Goal: Information Seeking & Learning: Learn about a topic

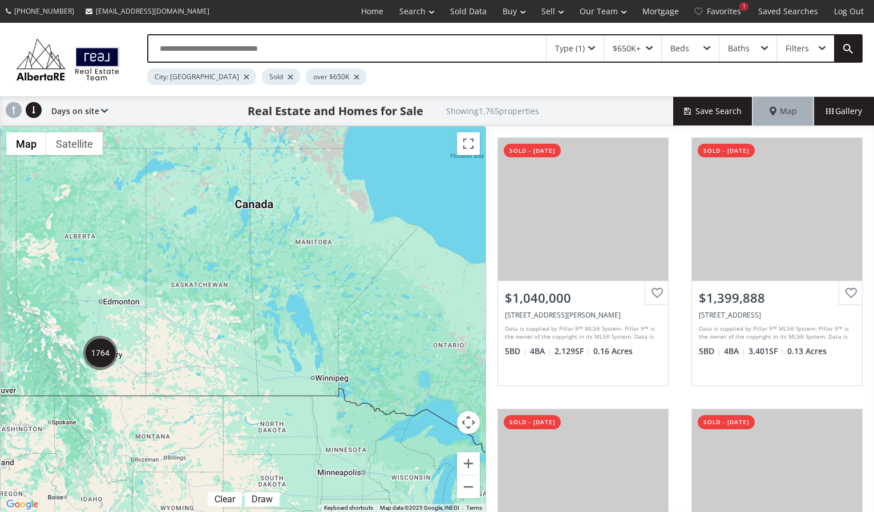
click at [100, 351] on img "1764" at bounding box center [100, 353] width 34 height 34
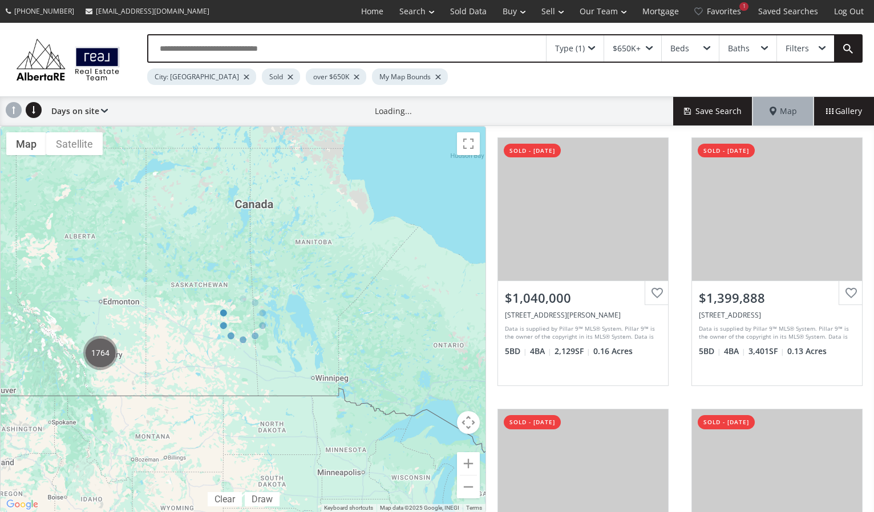
click at [100, 351] on div at bounding box center [243, 319] width 486 height 387
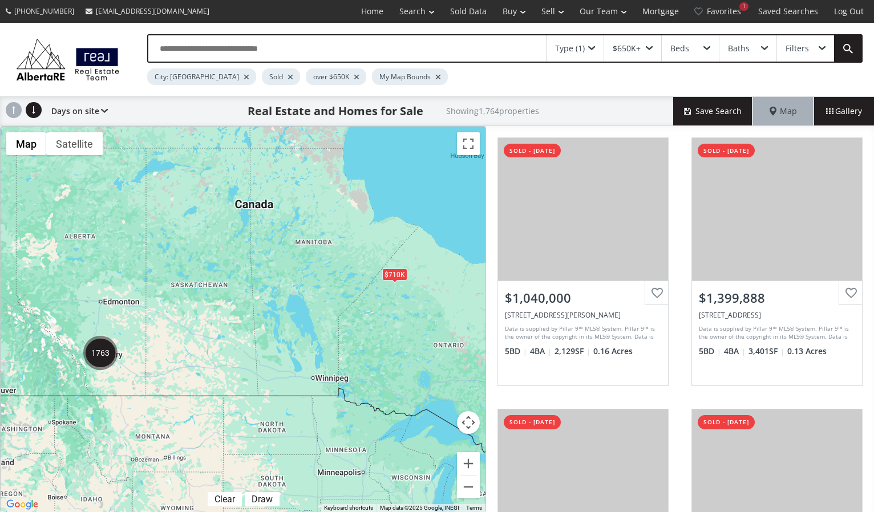
click at [100, 351] on img "1763" at bounding box center [100, 353] width 34 height 34
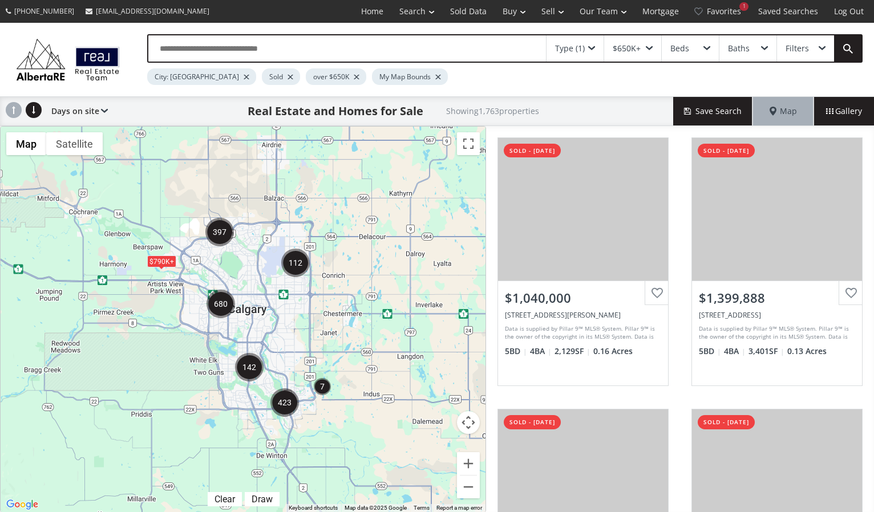
click at [255, 295] on div "To navigate, press the arrow keys. $790K+ $790K+" at bounding box center [243, 320] width 485 height 386
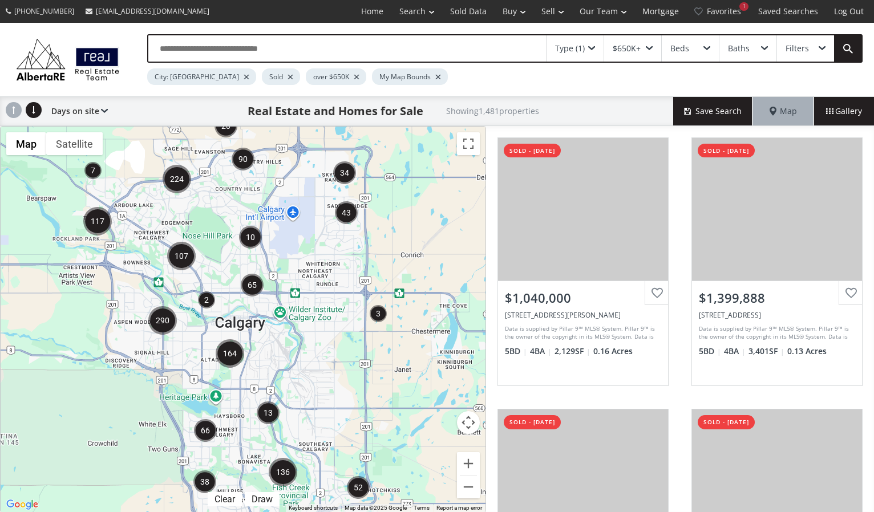
click at [246, 321] on div "To navigate, press the arrow keys." at bounding box center [243, 320] width 485 height 386
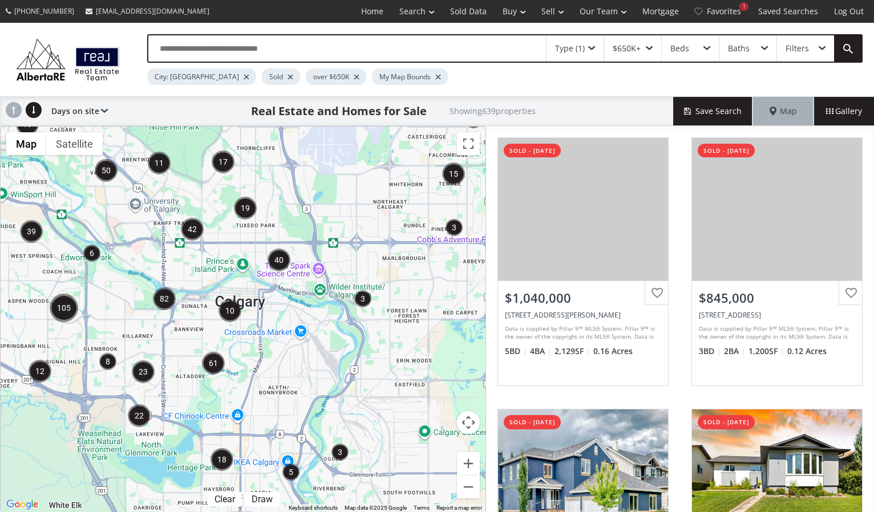
drag, startPoint x: 181, startPoint y: 415, endPoint x: 200, endPoint y: 337, distance: 80.4
click at [200, 337] on div "To navigate, press the arrow keys." at bounding box center [243, 320] width 485 height 386
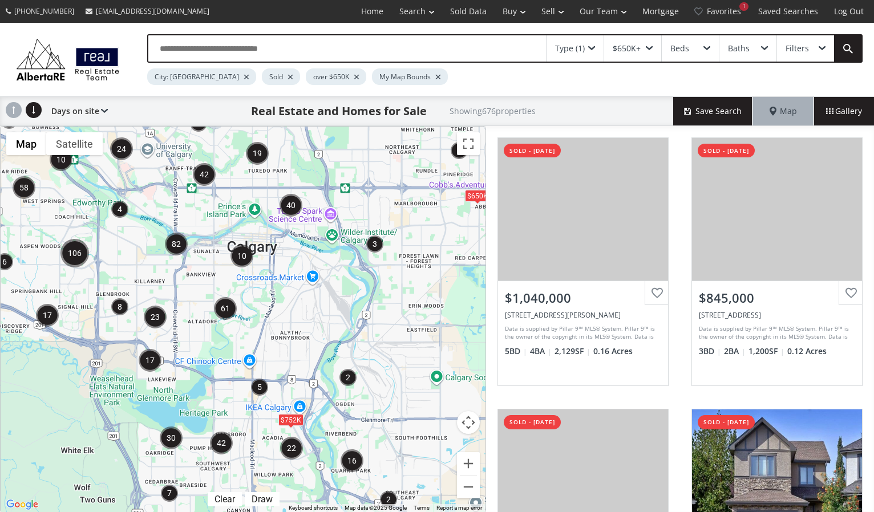
click at [193, 350] on div "To navigate, press the arrow keys. $752K $650K" at bounding box center [243, 320] width 485 height 386
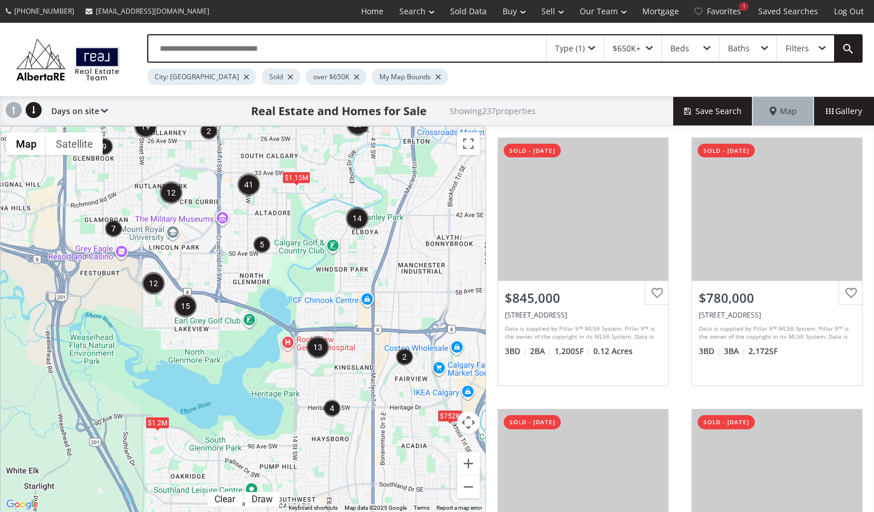
drag, startPoint x: 175, startPoint y: 401, endPoint x: 243, endPoint y: 311, distance: 112.3
click at [242, 311] on div "To navigate, press the arrow keys. $1.2M $1.15M $752K $730K $855K" at bounding box center [243, 320] width 485 height 386
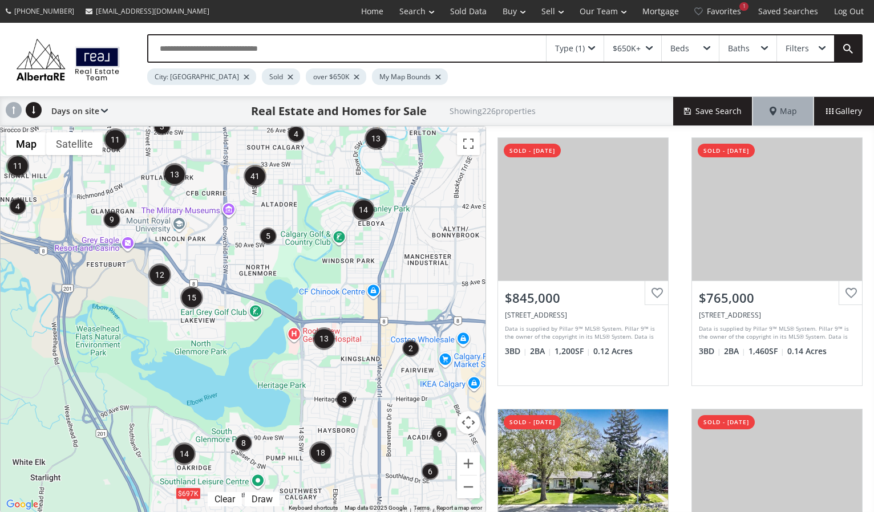
click at [206, 330] on div "To navigate, press the arrow keys. $697K" at bounding box center [243, 320] width 485 height 386
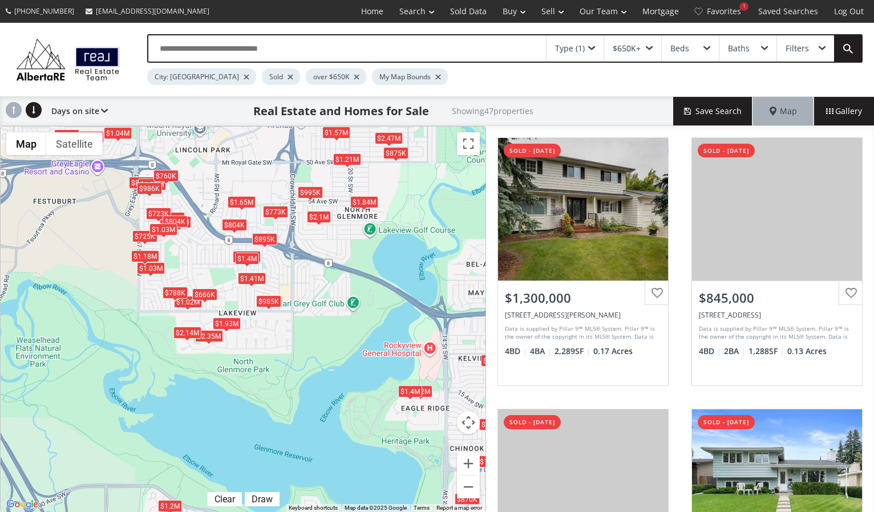
drag, startPoint x: 196, startPoint y: 298, endPoint x: 238, endPoint y: 301, distance: 42.9
click at [245, 300] on div "To navigate, press the arrow keys. $1.3M $845K $985K $860K $2.35M $723K $1.2M $…" at bounding box center [243, 320] width 485 height 386
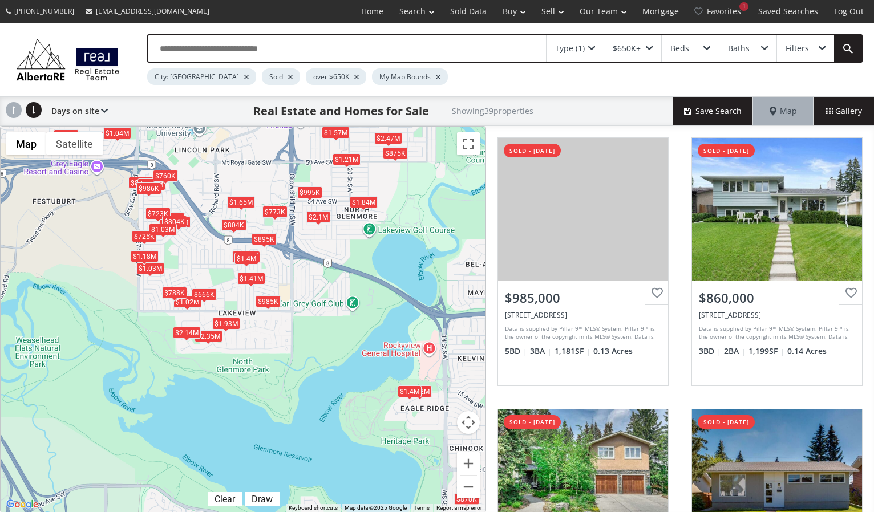
click at [202, 265] on div "To navigate, press the arrow keys. $985K $860K $2.35M $723K $1.57M $773K $870K …" at bounding box center [243, 320] width 485 height 386
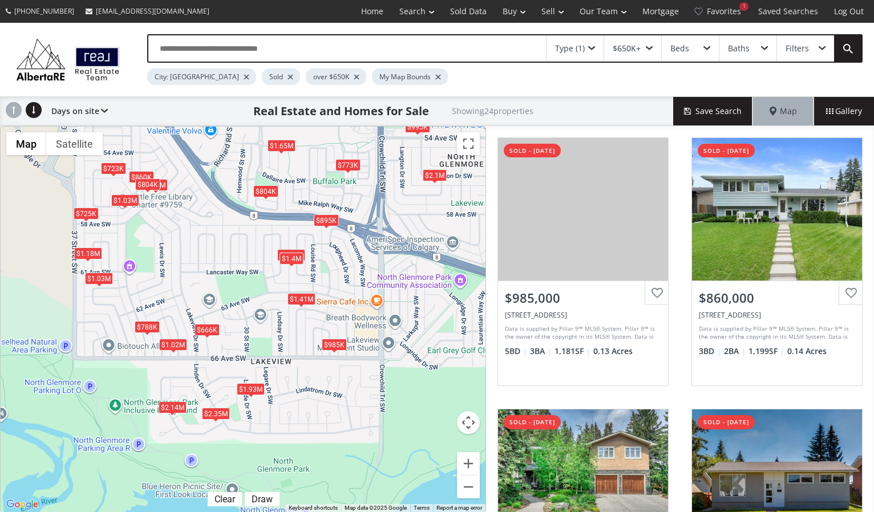
click at [99, 254] on div "$1.18M" at bounding box center [88, 254] width 28 height 12
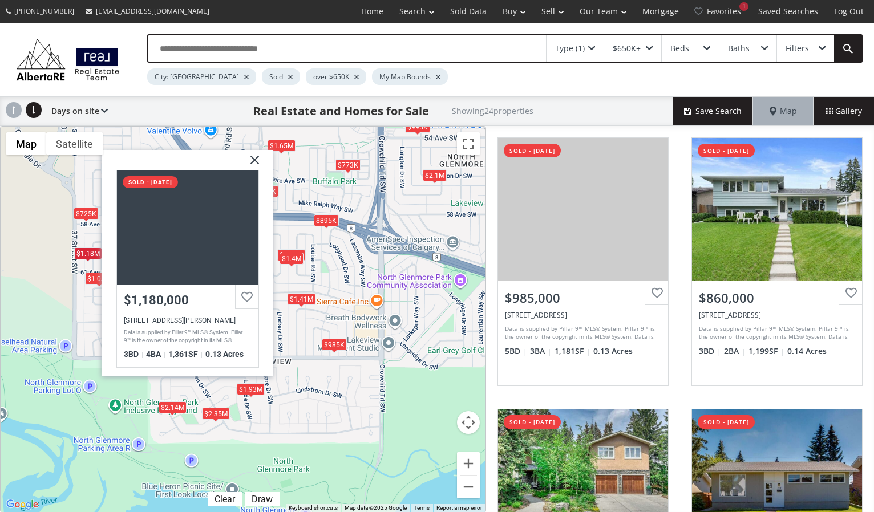
click at [91, 330] on div "To navigate, press the arrow keys. $985K $860K $2.35M $723K $773K $1.94M $2.14M…" at bounding box center [243, 320] width 485 height 386
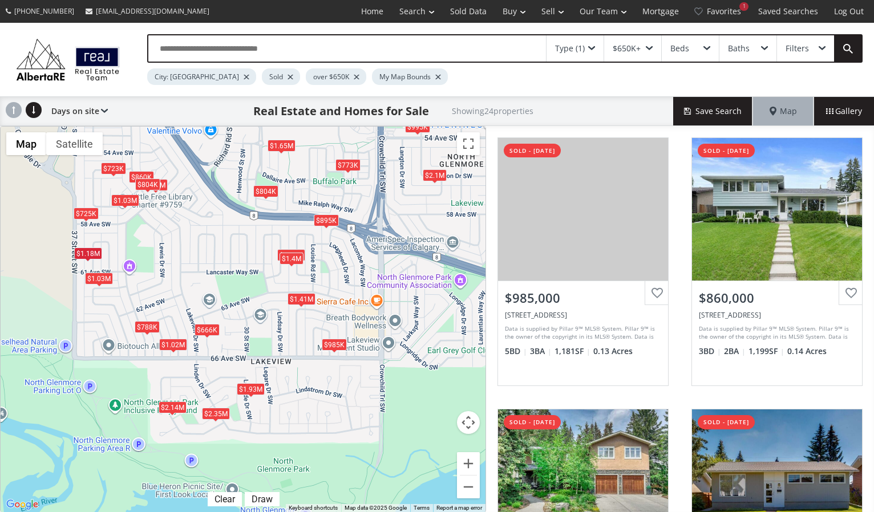
click at [161, 220] on div "To navigate, press the arrow keys. $985K $860K $2.35M $723K $773K $1.94M $2.14M…" at bounding box center [243, 320] width 485 height 386
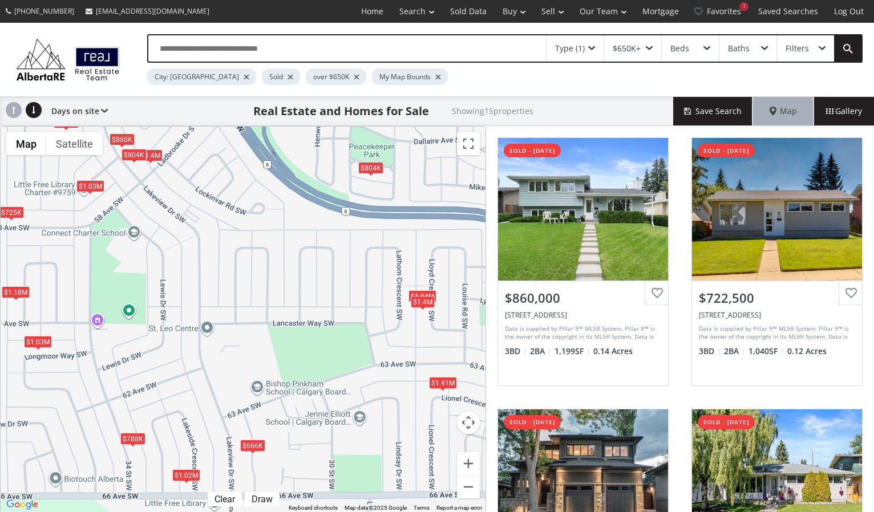
click at [413, 314] on div "To navigate, press the arrow keys. $860K $723K $1.94M $1.02M $666K $1.4M $725K …" at bounding box center [243, 320] width 485 height 386
click at [420, 293] on div "$1.94M" at bounding box center [422, 296] width 28 height 12
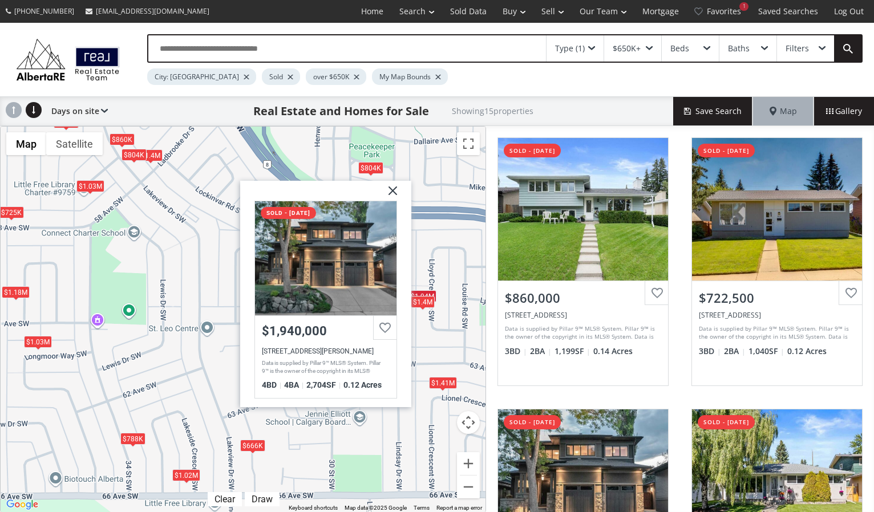
click at [429, 324] on div "To navigate, press the arrow keys. $860K $723K $1.94M $1.02M $666K $1.4M $725K …" at bounding box center [243, 320] width 485 height 386
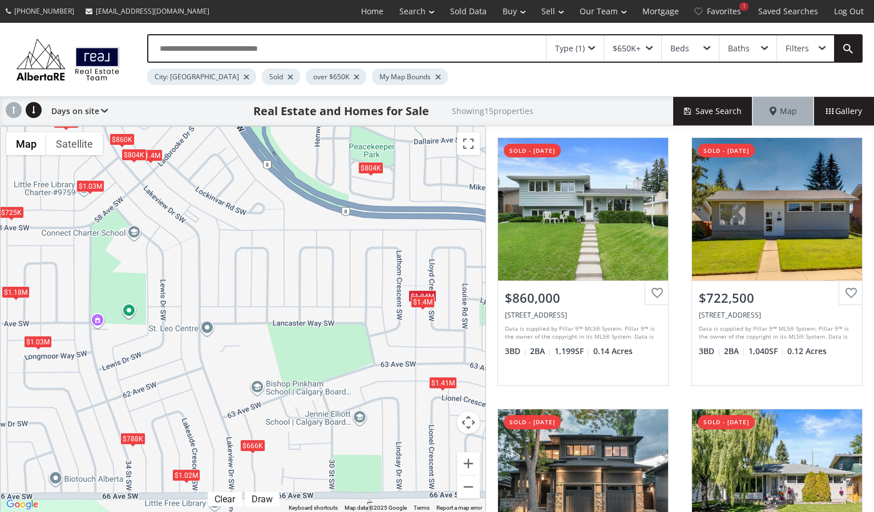
click at [439, 384] on div "$1.41M" at bounding box center [443, 383] width 28 height 12
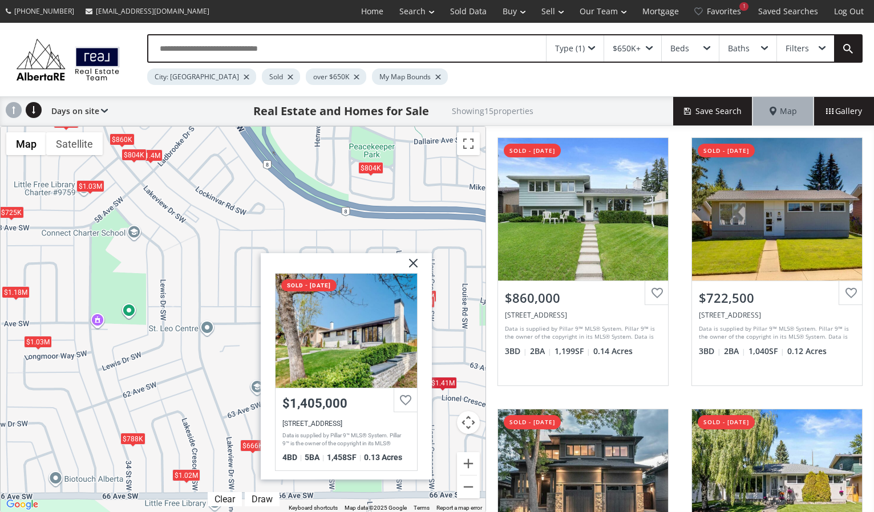
click at [240, 416] on div "To navigate, press the arrow keys. $860K $723K $1.94M $1.02M $666K $1.4M $725K …" at bounding box center [243, 320] width 485 height 386
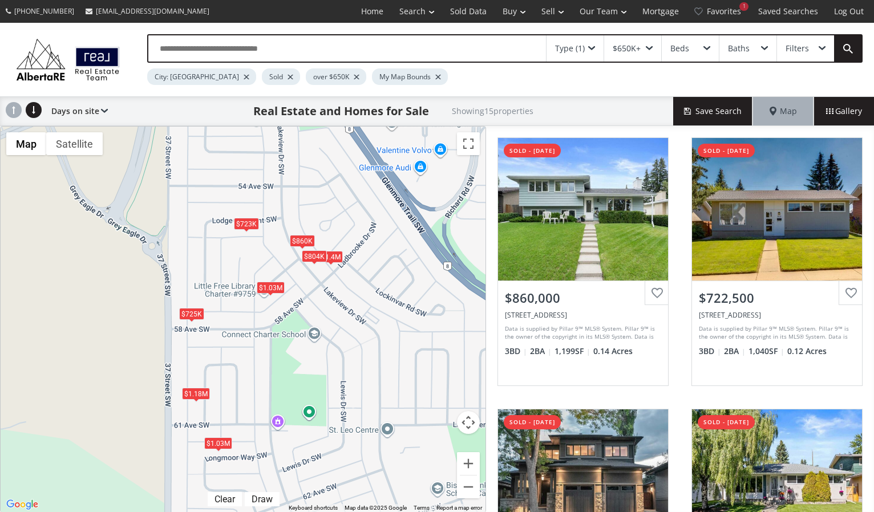
drag, startPoint x: 192, startPoint y: 280, endPoint x: 372, endPoint y: 384, distance: 208.0
click at [372, 384] on div "To navigate, press the arrow keys. $860K $723K $1.94M $1.02M $666K $1.4M $725K …" at bounding box center [243, 320] width 485 height 386
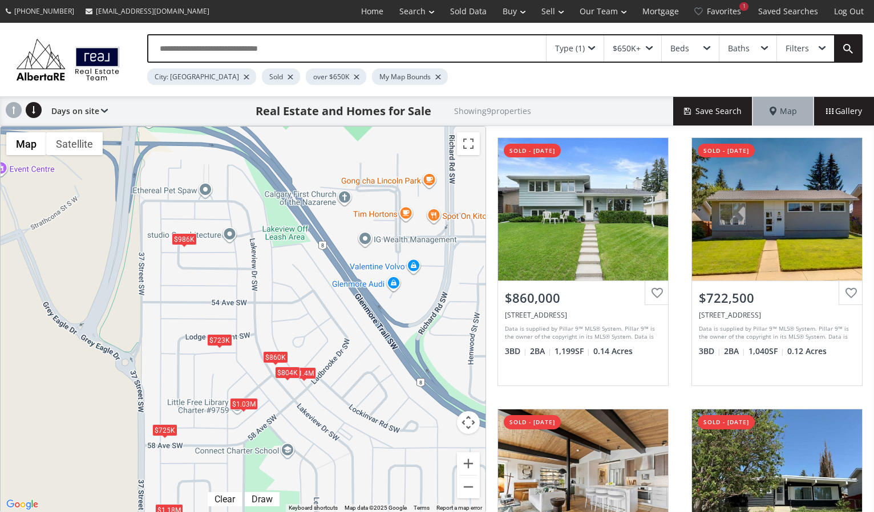
drag, startPoint x: 322, startPoint y: 220, endPoint x: 294, endPoint y: 336, distance: 120.2
click at [294, 336] on div "To navigate, press the arrow keys. $860K $723K $1.4M $725K $1.03M $986K $804K $…" at bounding box center [243, 320] width 485 height 386
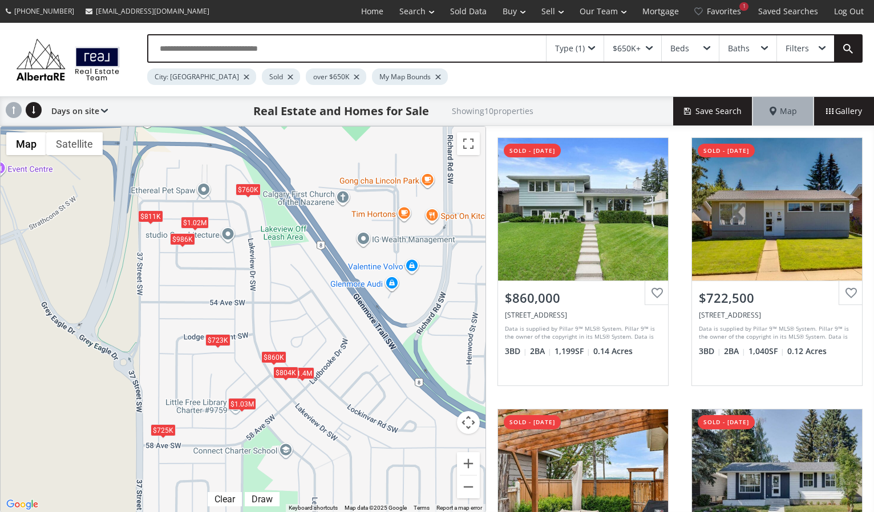
click at [185, 238] on div "$986K" at bounding box center [182, 239] width 25 height 12
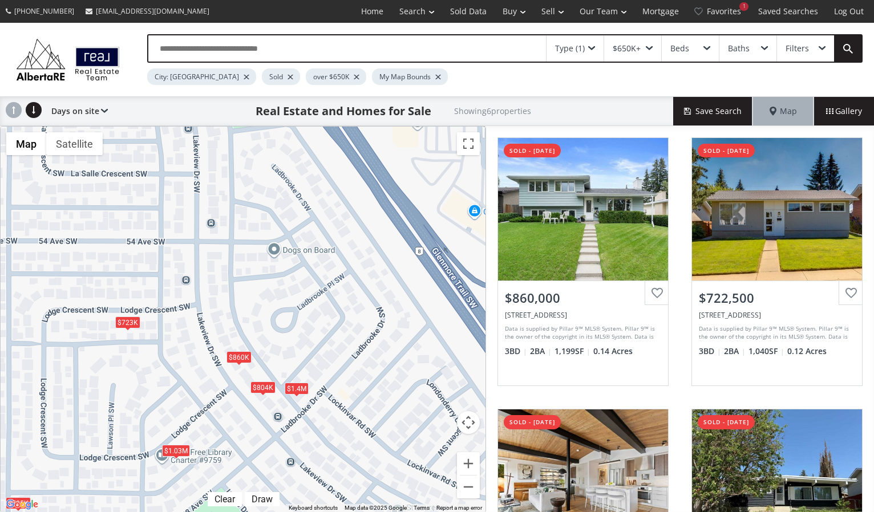
click at [298, 384] on div "$1.4M" at bounding box center [297, 389] width 24 height 12
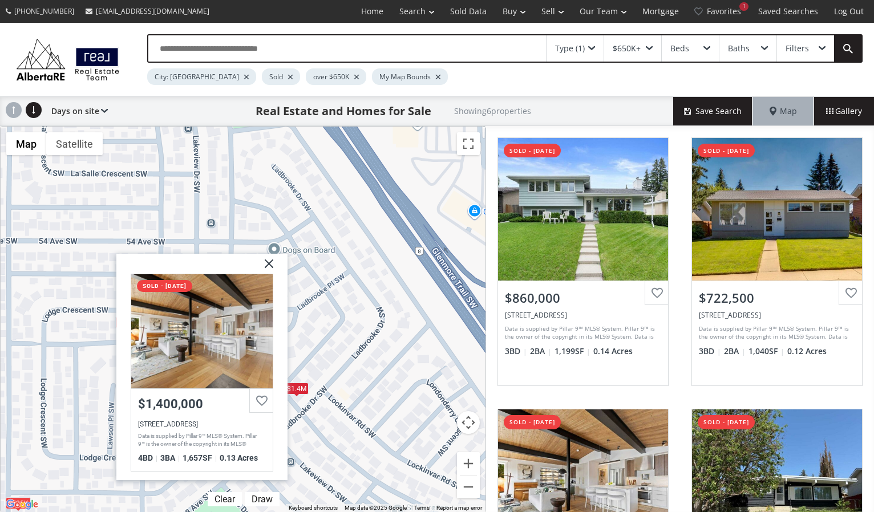
click at [327, 315] on div "To navigate, press the arrow keys. $860K $723K $1.4M $725K $804K $1.03[GEOGRAPH…" at bounding box center [243, 320] width 485 height 386
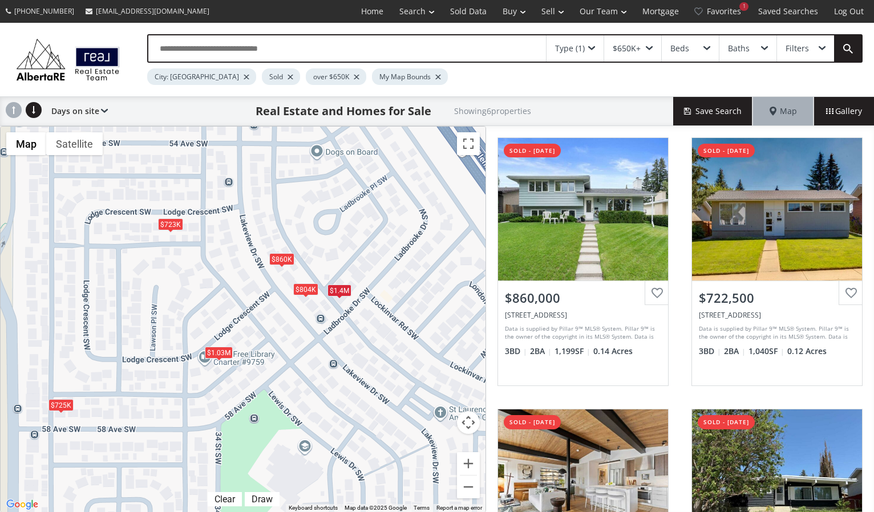
drag, startPoint x: 238, startPoint y: 424, endPoint x: 278, endPoint y: 324, distance: 107.5
click at [278, 324] on div "To navigate, press the arrow keys. $860K $723K $1.4M $725K $804K $1.03M" at bounding box center [243, 320] width 485 height 386
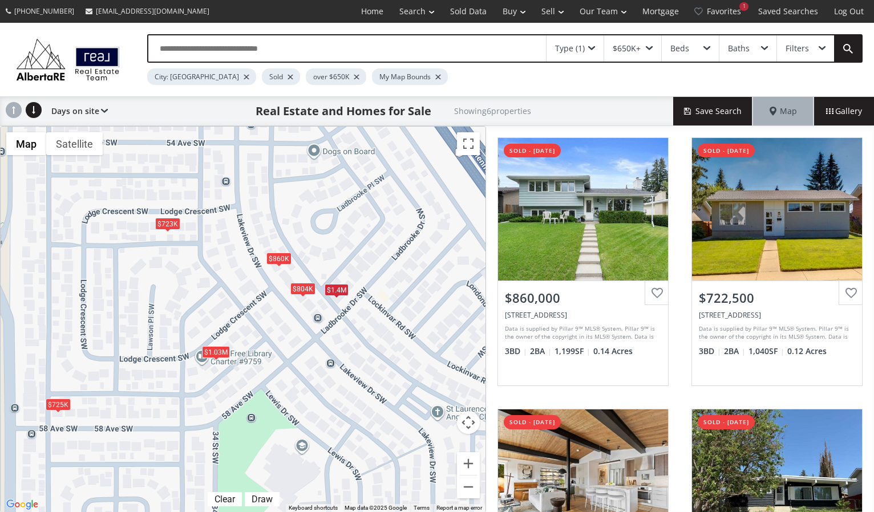
click at [221, 350] on div "$1.03M" at bounding box center [216, 352] width 28 height 12
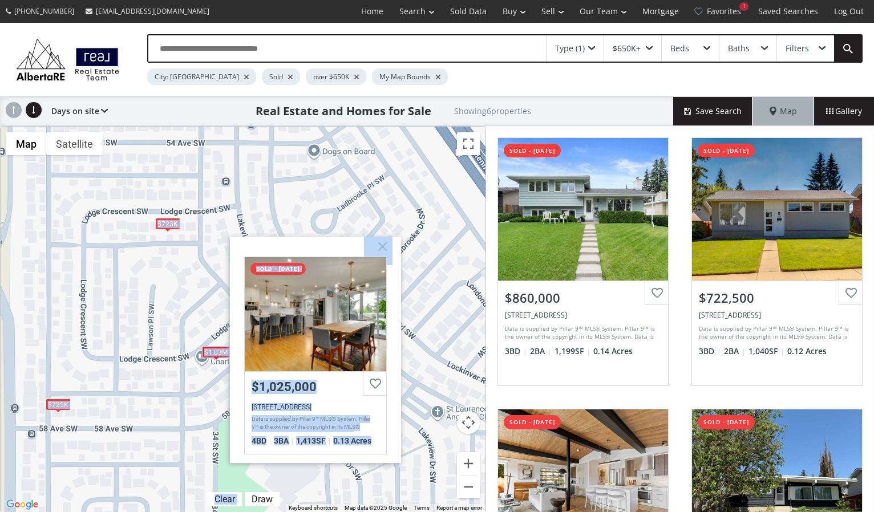
drag, startPoint x: 269, startPoint y: 492, endPoint x: 180, endPoint y: 364, distance: 155.7
click at [180, 364] on div "To navigate, press the arrow keys. $860K $723K $1.4M $725K $804K $1.03[GEOGRAPH…" at bounding box center [243, 320] width 485 height 386
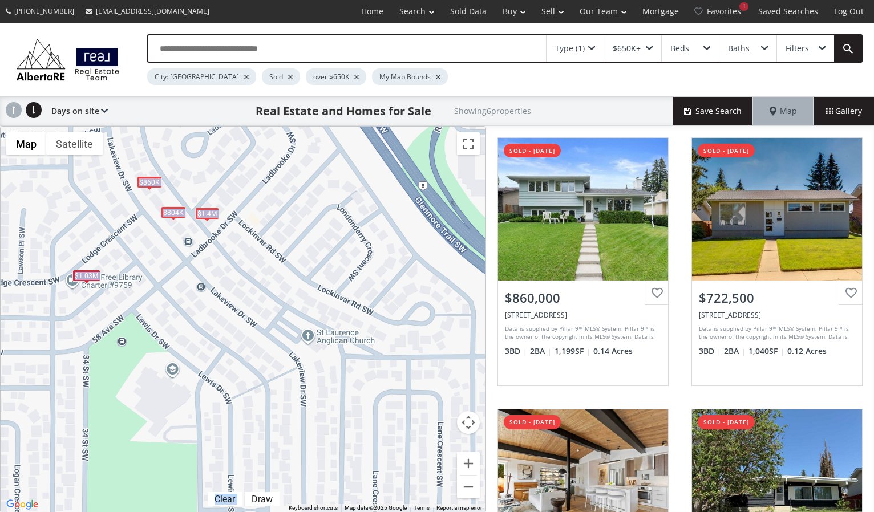
drag, startPoint x: 267, startPoint y: 409, endPoint x: 136, endPoint y: 332, distance: 151.3
click at [136, 332] on div "To navigate, press the arrow keys. $860K $723K $1.4M $725K $804K $1.03M" at bounding box center [243, 320] width 485 height 386
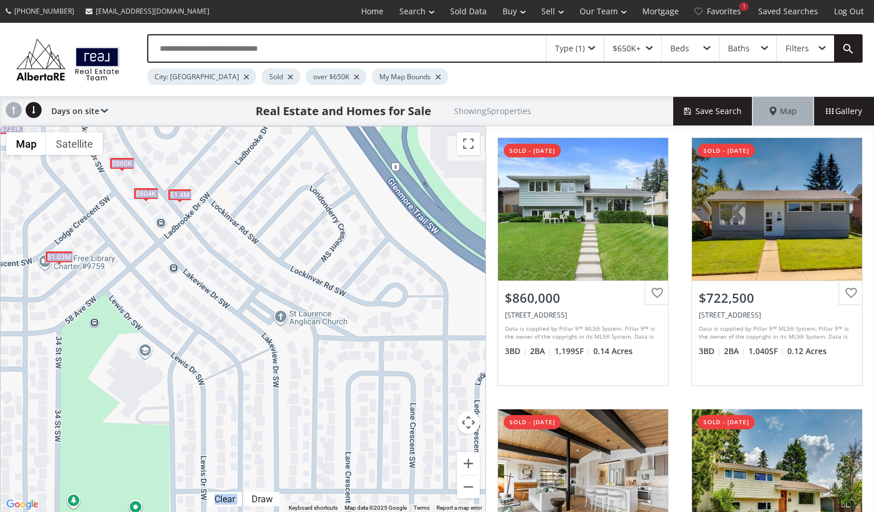
drag, startPoint x: 237, startPoint y: 378, endPoint x: 157, endPoint y: 298, distance: 112.9
click at [157, 298] on div "To navigate, press the arrow keys. $860K $723K $1.4M $804K $1.03M" at bounding box center [243, 320] width 485 height 386
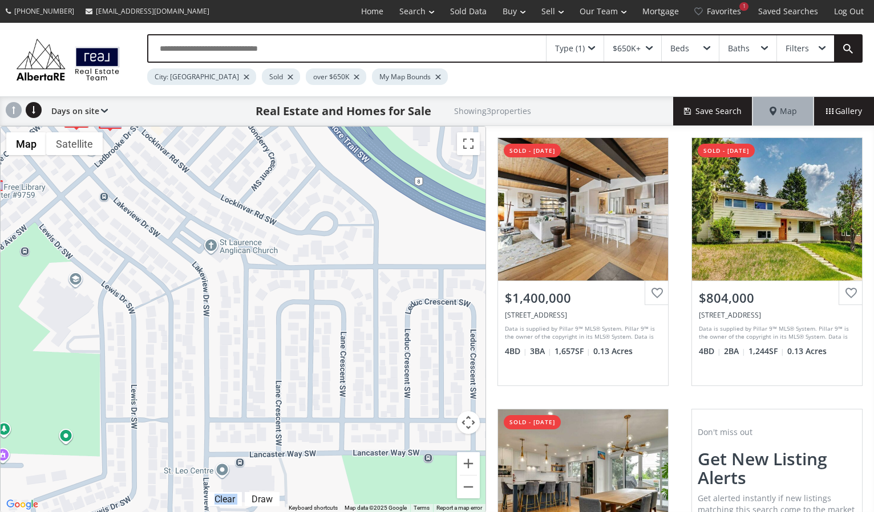
drag, startPoint x: 298, startPoint y: 320, endPoint x: 236, endPoint y: 302, distance: 64.8
click at [240, 303] on div "To navigate, press the arrow keys. $1.4M $804K $1.03M" at bounding box center [243, 320] width 485 height 386
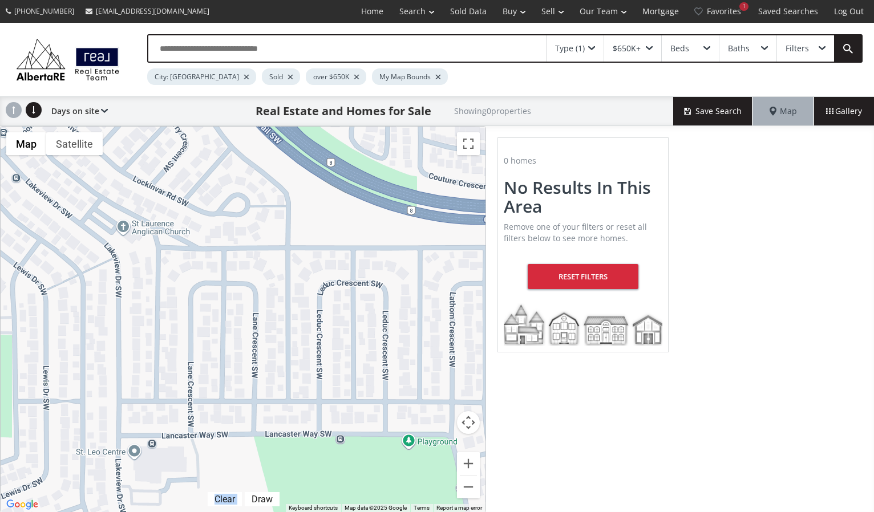
drag, startPoint x: 262, startPoint y: 332, endPoint x: 198, endPoint y: 317, distance: 66.4
click at [198, 317] on div "To navigate, press the arrow keys." at bounding box center [243, 320] width 485 height 386
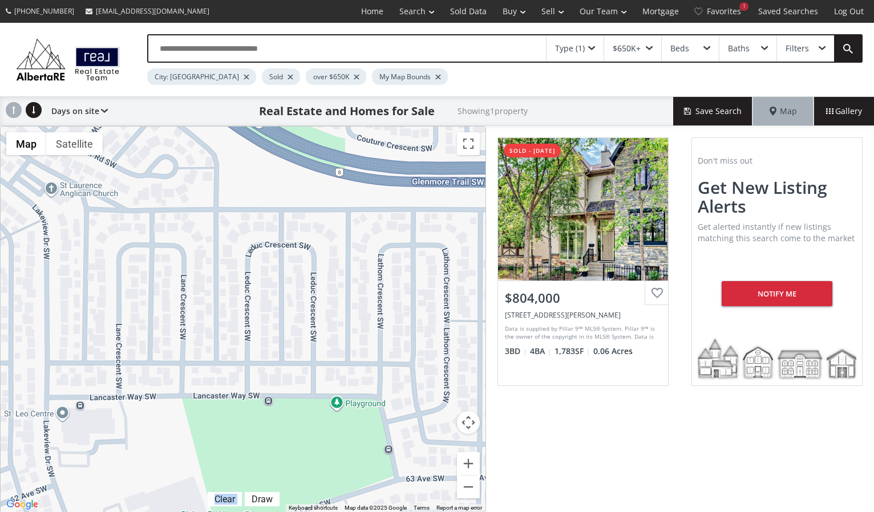
drag, startPoint x: 251, startPoint y: 385, endPoint x: 190, endPoint y: 348, distance: 70.9
click at [190, 348] on div "To navigate, press the arrow keys. $804K" at bounding box center [243, 320] width 485 height 386
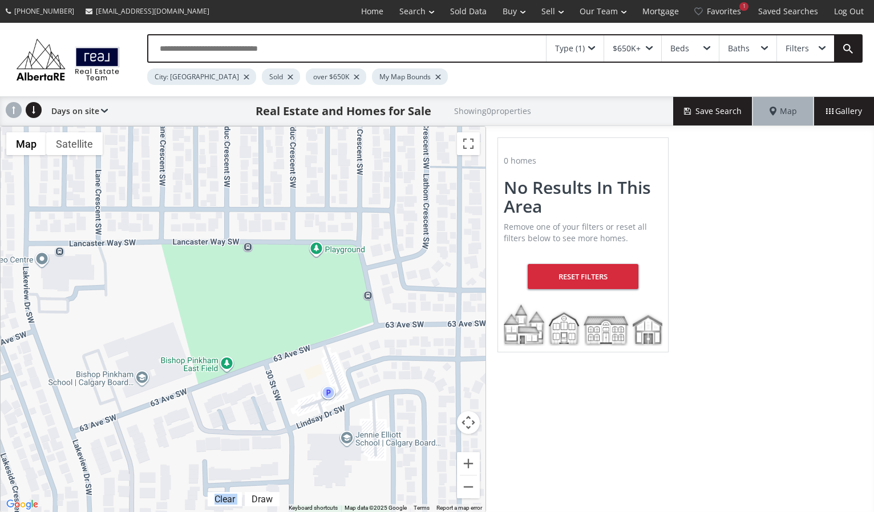
drag, startPoint x: 226, startPoint y: 425, endPoint x: 208, endPoint y: 272, distance: 154.6
click at [208, 272] on div "To navigate, press the arrow keys." at bounding box center [243, 320] width 485 height 386
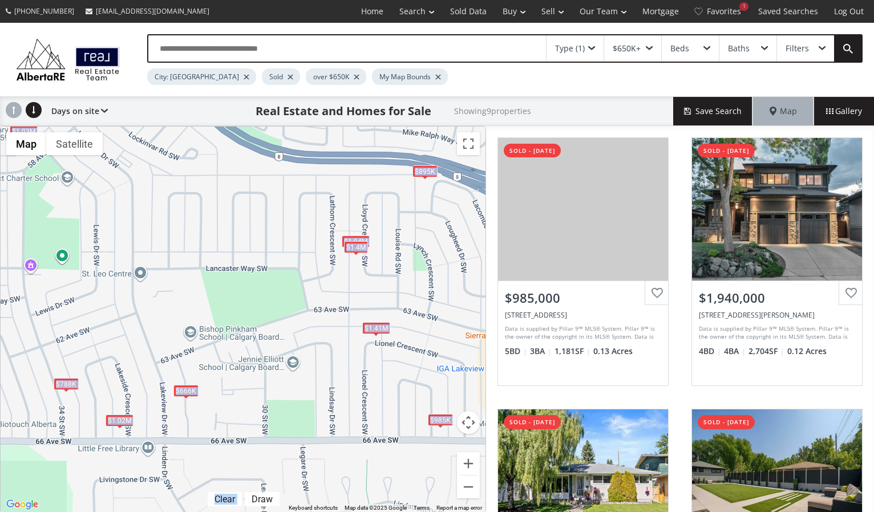
click at [360, 247] on div "$1.4M" at bounding box center [356, 247] width 24 height 12
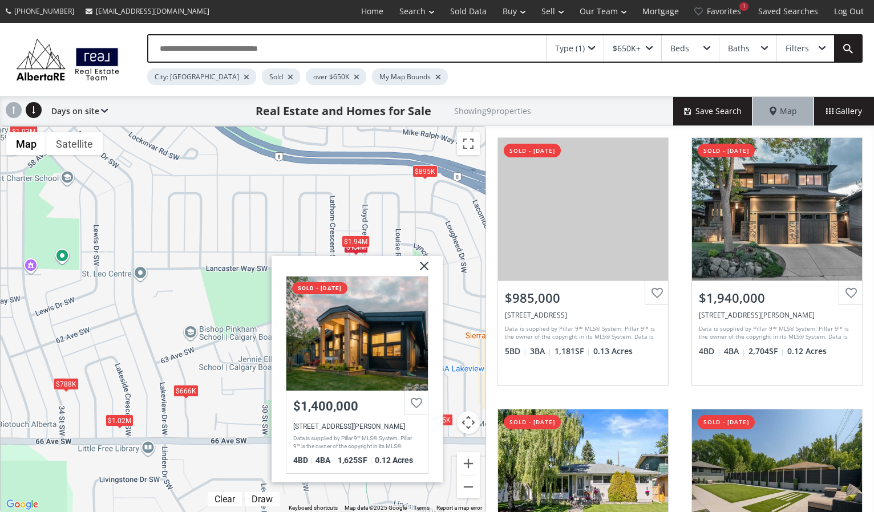
click at [360, 237] on div "$1.94M" at bounding box center [356, 241] width 28 height 12
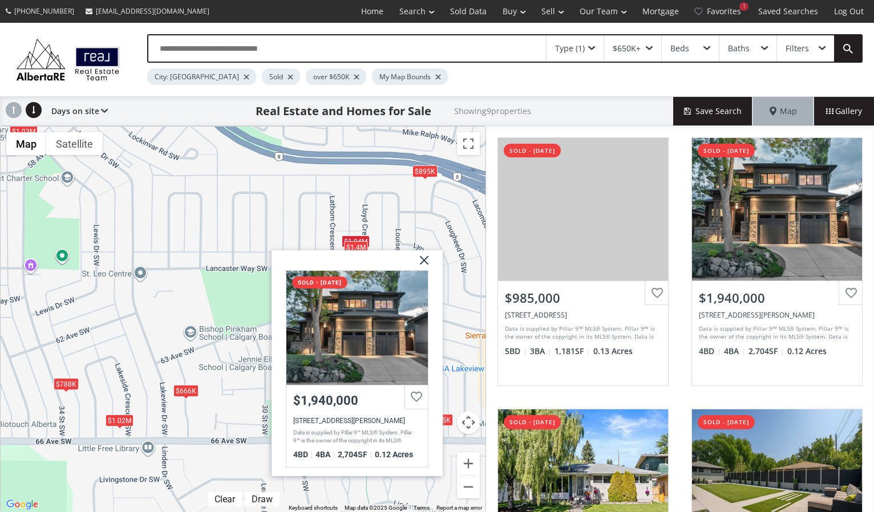
click at [193, 376] on div "To navigate, press the arrow keys. $985K $1.94M $1.02M $895K $666K $1.03M $1.4M…" at bounding box center [243, 320] width 485 height 386
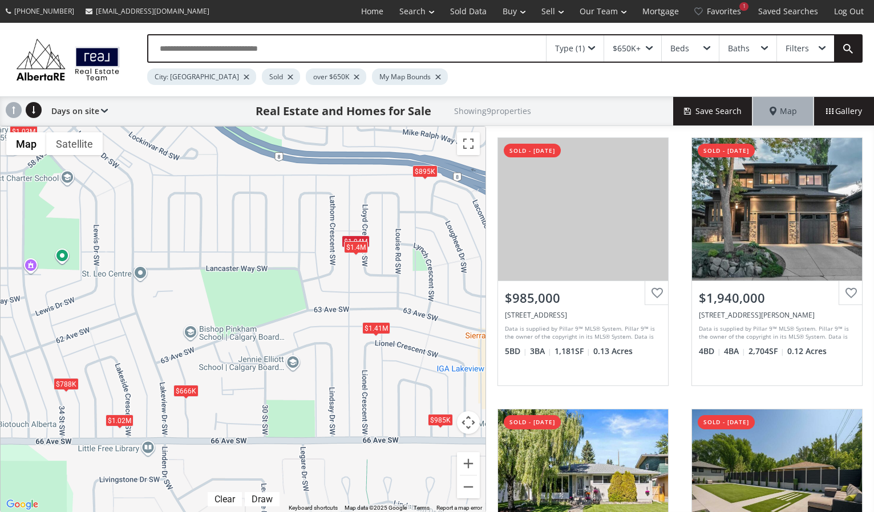
click at [124, 420] on div "$1.02M" at bounding box center [120, 420] width 28 height 12
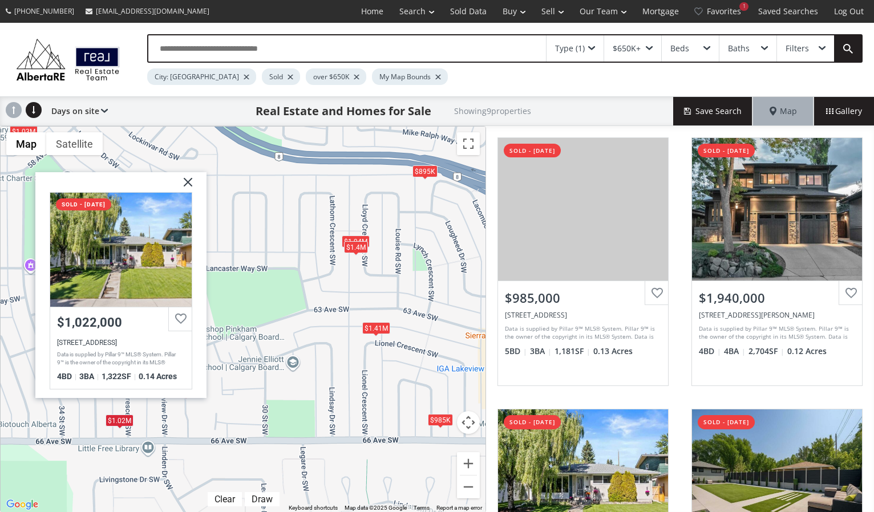
click at [437, 417] on div "$985K" at bounding box center [440, 419] width 25 height 12
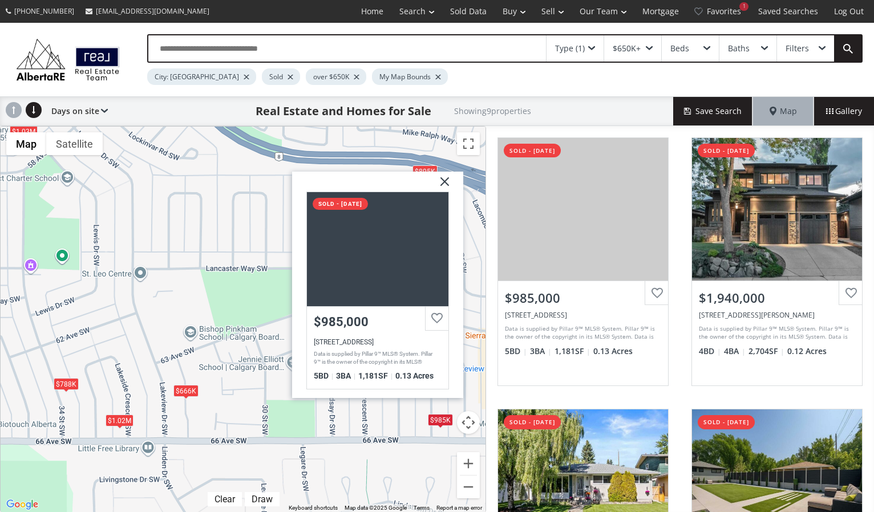
click at [395, 413] on div "To navigate, press the arrow keys. $985K $1.94M $1.02M $895K $666K $1.03M $1.4M…" at bounding box center [243, 320] width 485 height 386
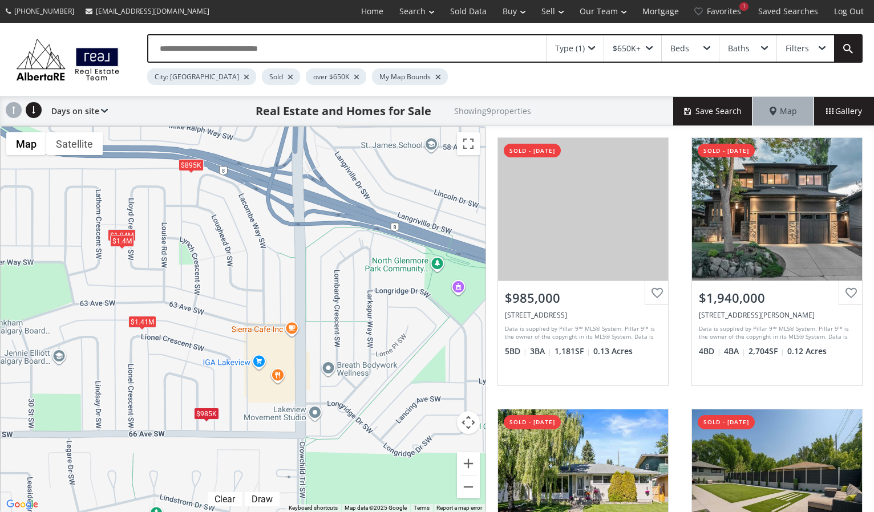
drag, startPoint x: 441, startPoint y: 379, endPoint x: 207, endPoint y: 373, distance: 233.9
click at [206, 373] on div "To navigate, press the arrow keys. $985K $1.94M $1.02M $895K $666K $1.03M $1.4M…" at bounding box center [243, 320] width 485 height 386
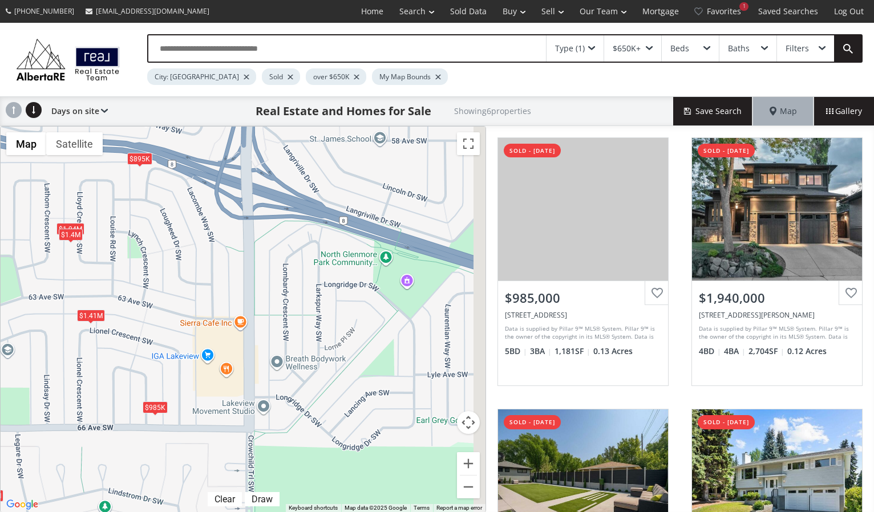
drag, startPoint x: 374, startPoint y: 338, endPoint x: 296, endPoint y: 332, distance: 78.3
click at [296, 332] on div "To navigate, press the arrow keys. $985K $1.94M $895K $1.93M $1.4M $1.41M" at bounding box center [243, 320] width 485 height 386
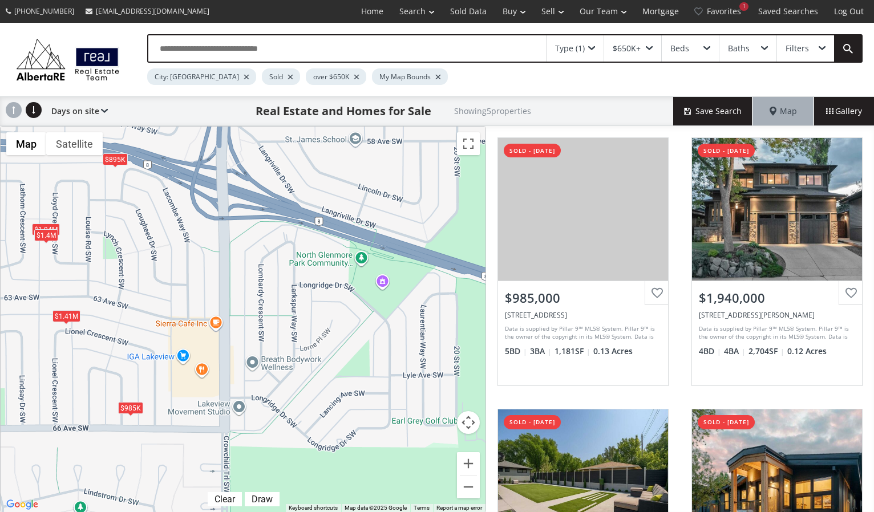
click at [590, 50] on span at bounding box center [591, 48] width 7 height 5
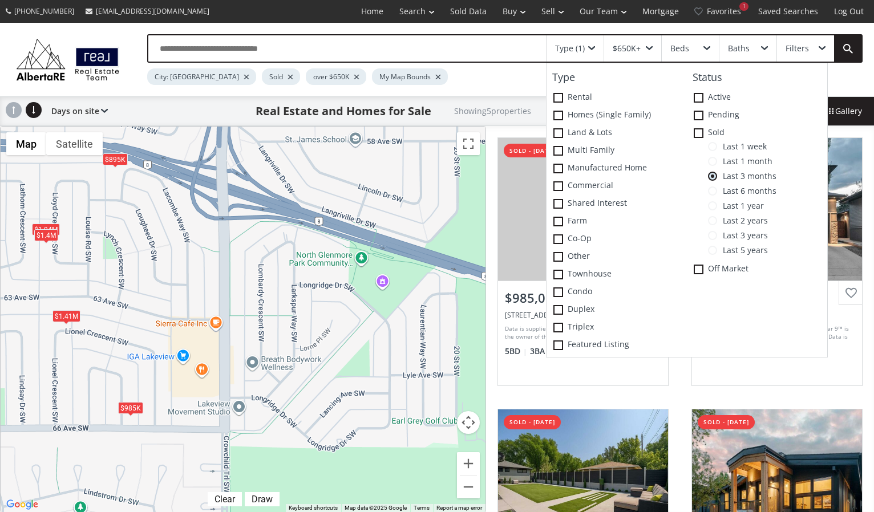
click at [590, 50] on span at bounding box center [591, 48] width 7 height 5
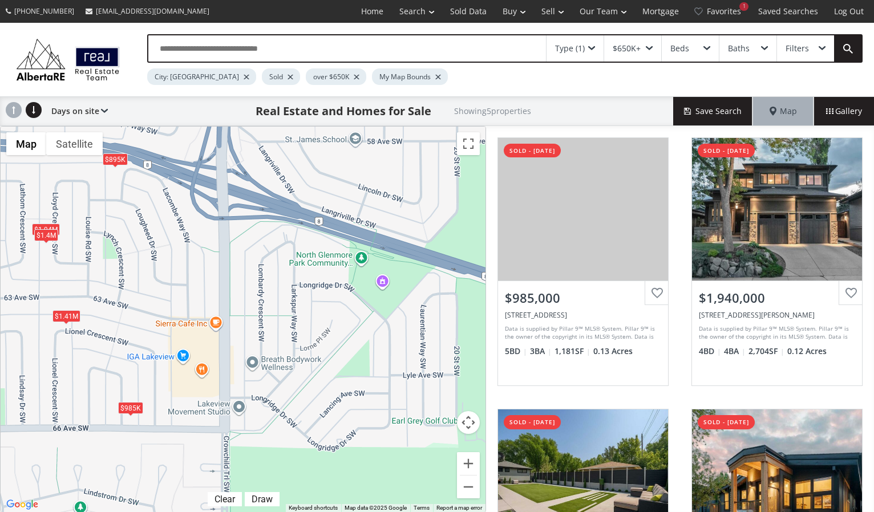
click at [638, 44] on div "$650K+" at bounding box center [626, 48] width 28 height 8
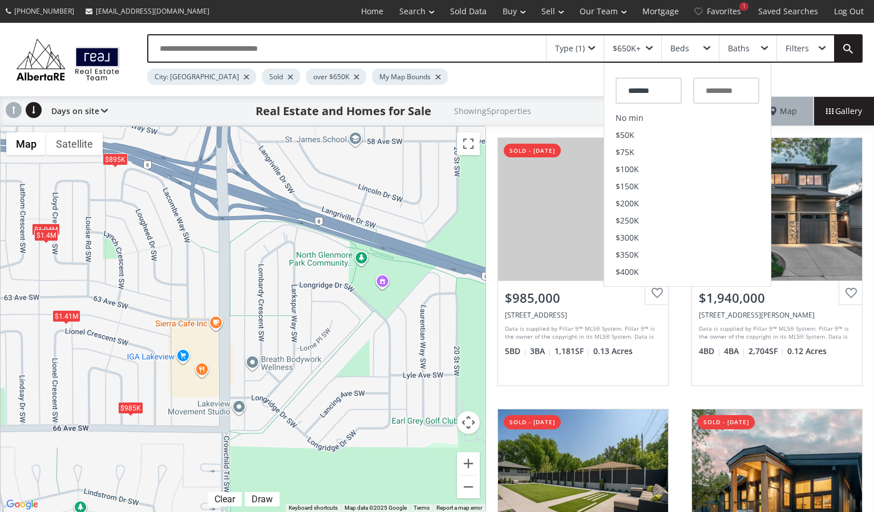
click at [638, 44] on div "$650K+" at bounding box center [626, 48] width 28 height 8
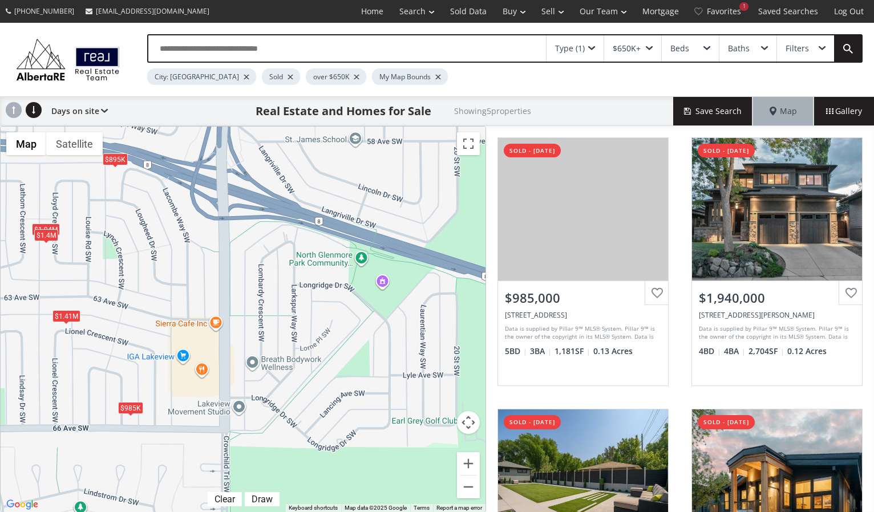
click at [813, 46] on div "Filters" at bounding box center [805, 48] width 57 height 26
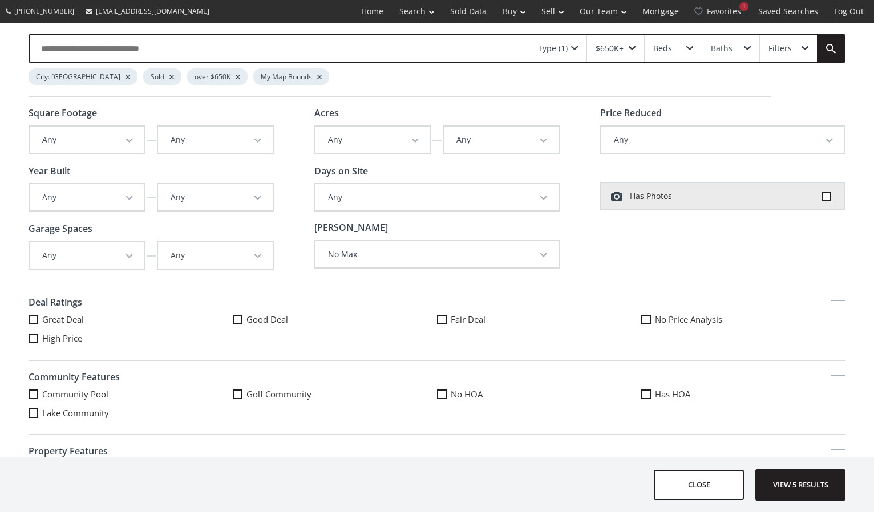
click at [572, 44] on div "Type (1)" at bounding box center [557, 48] width 57 height 26
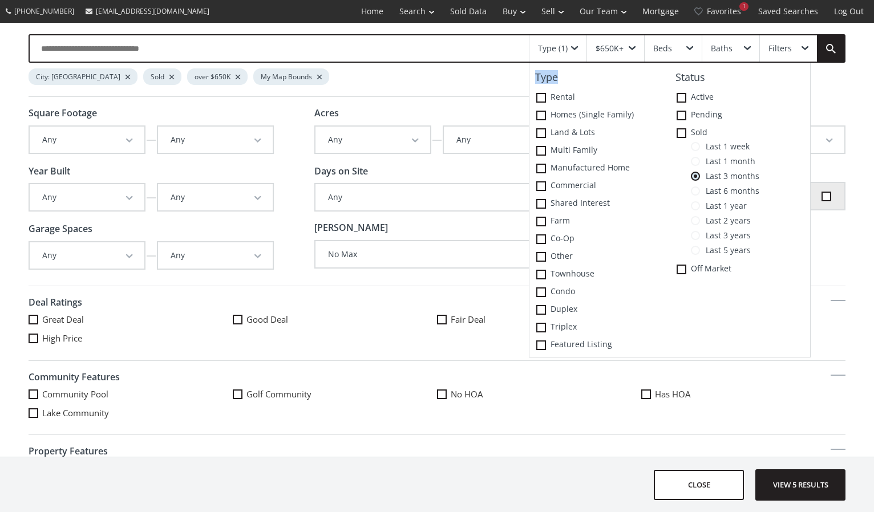
drag, startPoint x: 572, startPoint y: 44, endPoint x: 581, endPoint y: 75, distance: 32.1
click at [580, 62] on div "Type (1) Type Rental Homes (Single Family) Land & Lots Multi family Manufacture…" at bounding box center [558, 48] width 58 height 26
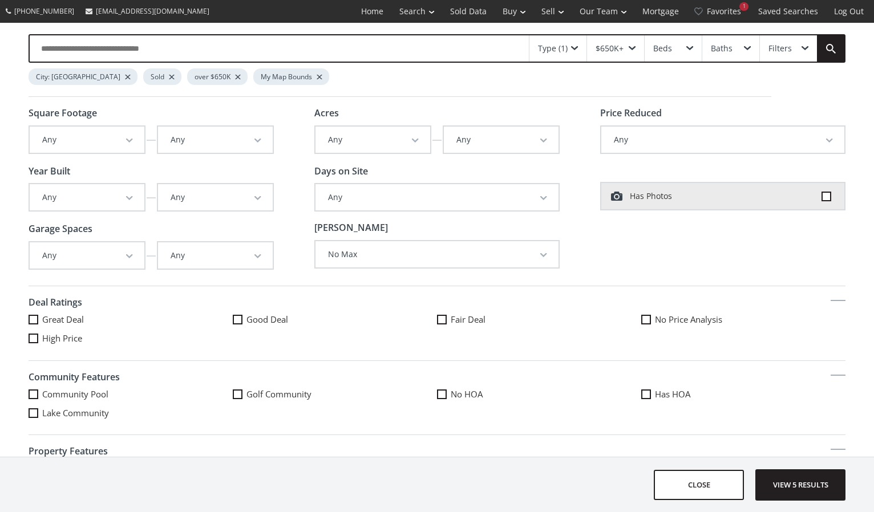
click at [573, 49] on span at bounding box center [574, 48] width 7 height 5
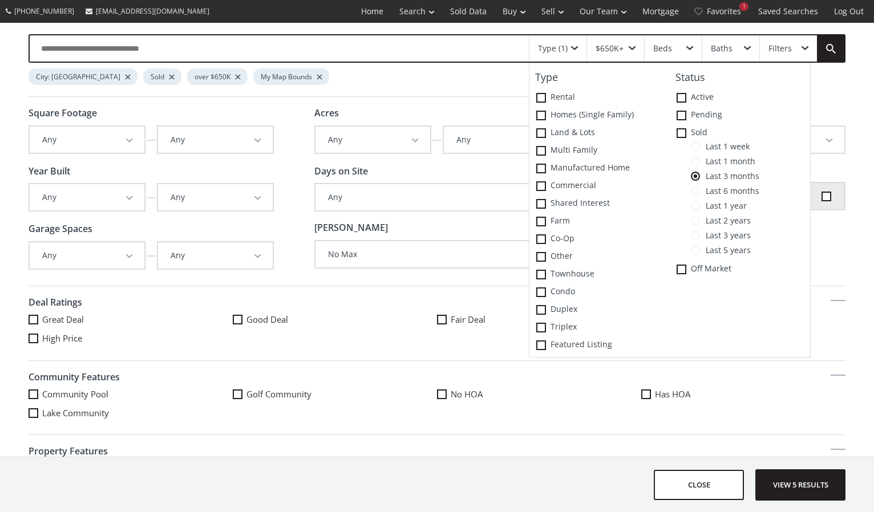
click at [712, 187] on span "Last 6 months" at bounding box center [729, 190] width 59 height 9
click at [800, 482] on span "View 15 results" at bounding box center [799, 485] width 83 height 30
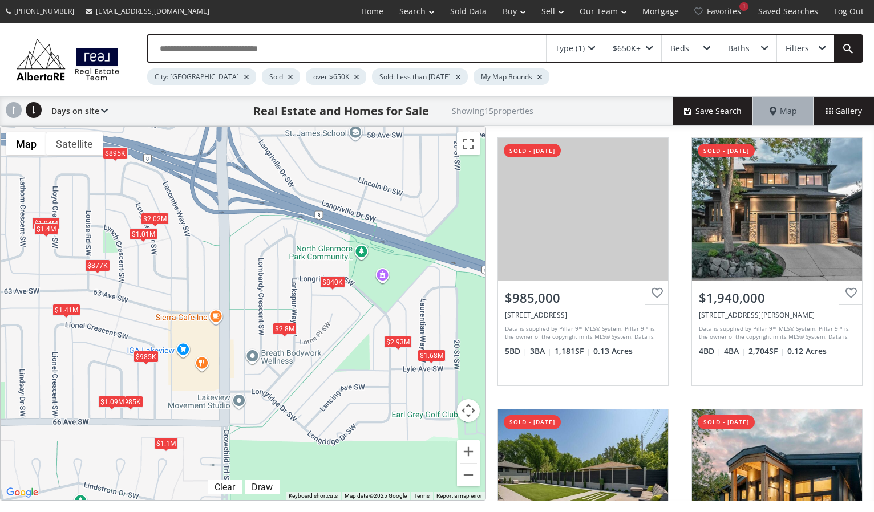
click at [330, 279] on div "$840K" at bounding box center [332, 282] width 25 height 12
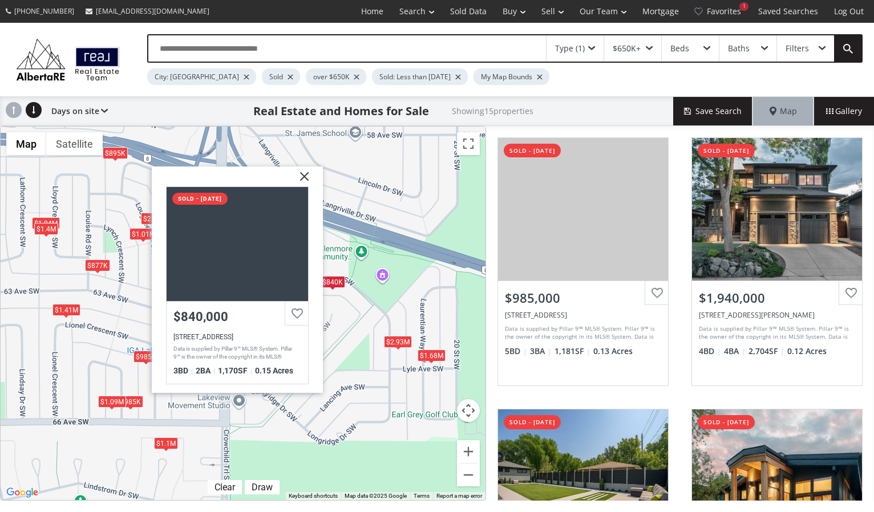
click at [340, 305] on div "To navigate, press the arrow keys. $985K $1.94M $895K $1.4M $1.41M $840K $1.01M…" at bounding box center [243, 314] width 485 height 374
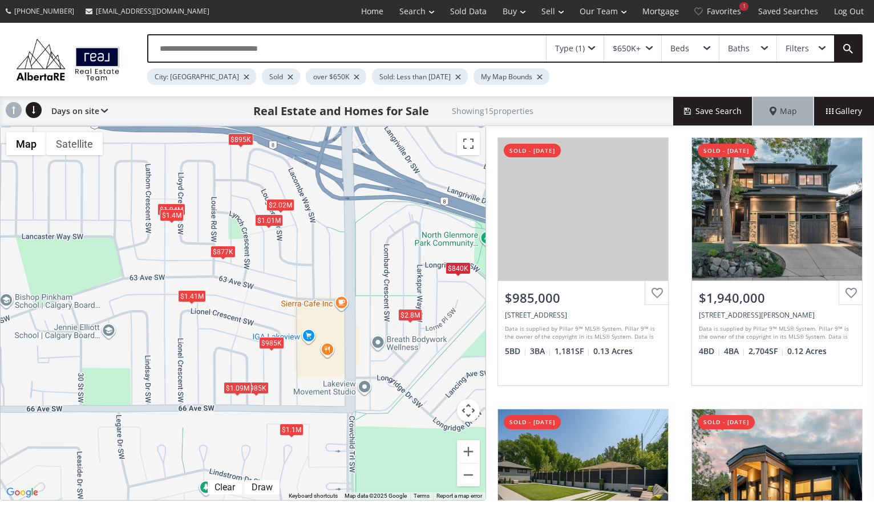
drag, startPoint x: 319, startPoint y: 329, endPoint x: 473, endPoint y: 329, distance: 154.0
click at [473, 330] on div "To navigate, press the arrow keys. $985K $1.94M $895K $1.4M $1.41M $840K $1.01M…" at bounding box center [243, 314] width 485 height 374
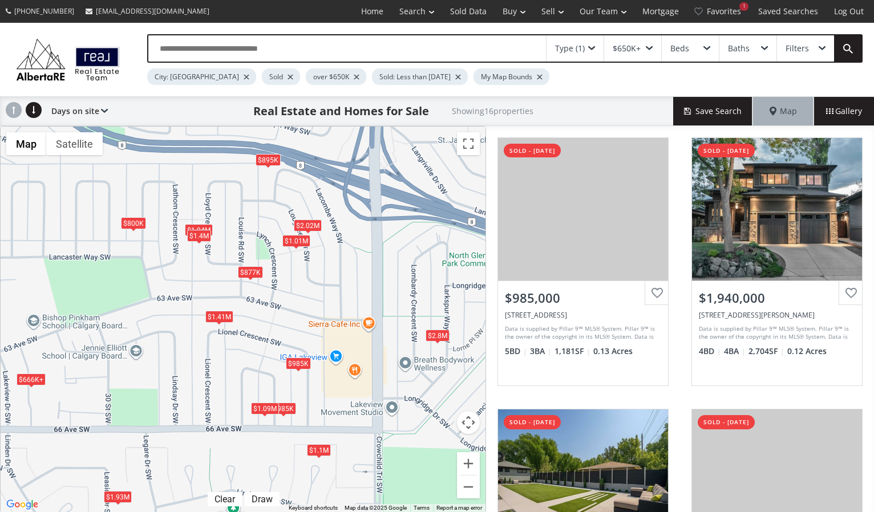
click at [298, 241] on div "$1.01M" at bounding box center [296, 241] width 28 height 12
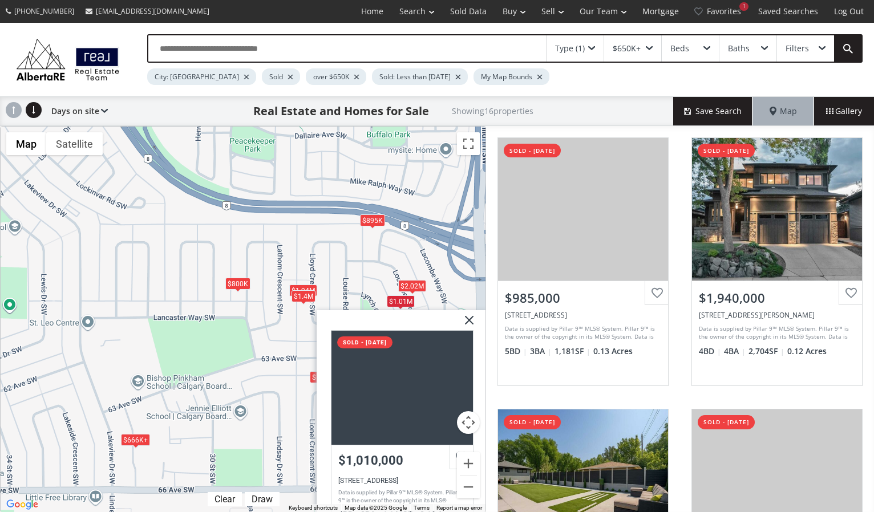
drag, startPoint x: 193, startPoint y: 276, endPoint x: 297, endPoint y: 338, distance: 121.0
click at [298, 338] on div "To navigate, press the arrow keys. $985K $1.94M $895K $666K+ $1.93M $1.4M $1.41…" at bounding box center [243, 320] width 485 height 386
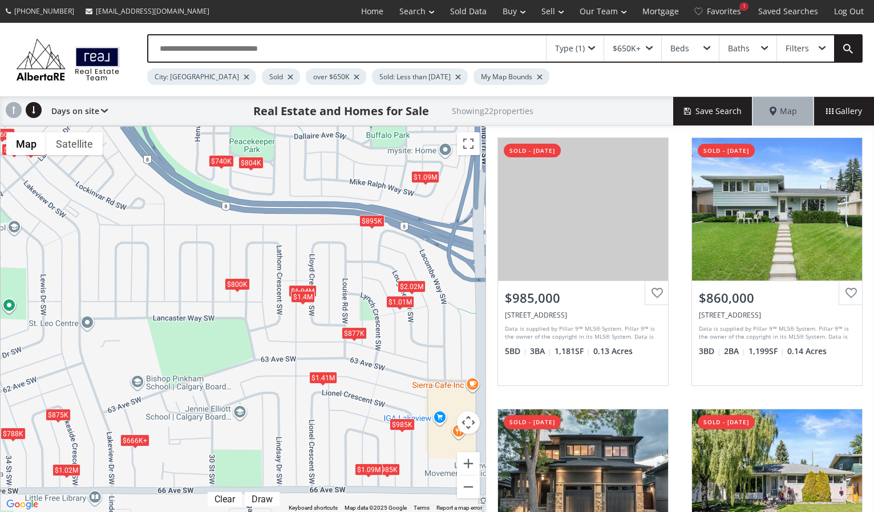
click at [303, 296] on div "$1.4M" at bounding box center [303, 297] width 24 height 12
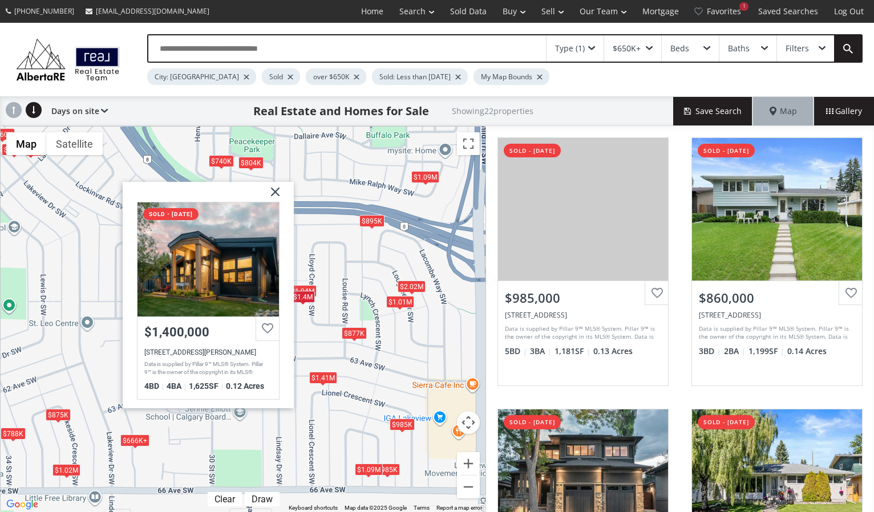
click at [314, 265] on div "To navigate, press the arrow keys. $985K $860K $1.94M $1.02M $895K $666K+ $1.4M…" at bounding box center [243, 320] width 485 height 386
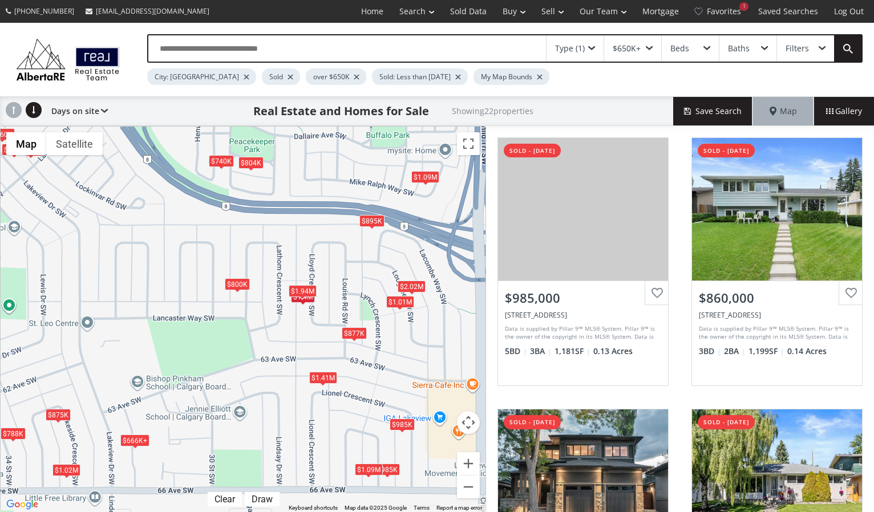
click at [307, 289] on div "$1.94M" at bounding box center [303, 291] width 28 height 12
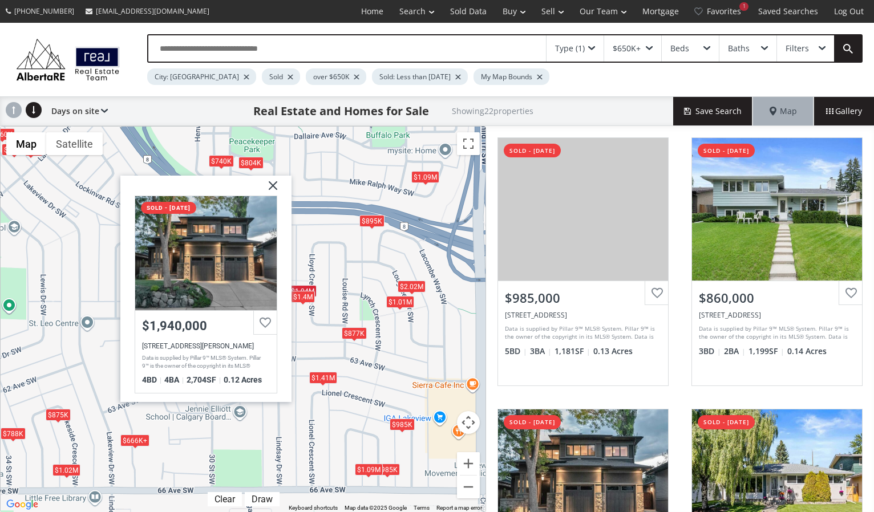
click at [336, 261] on div "To navigate, press the arrow keys. $985K $860K $1.94M $1.02M $895K $666K+ $1.4M…" at bounding box center [243, 320] width 485 height 386
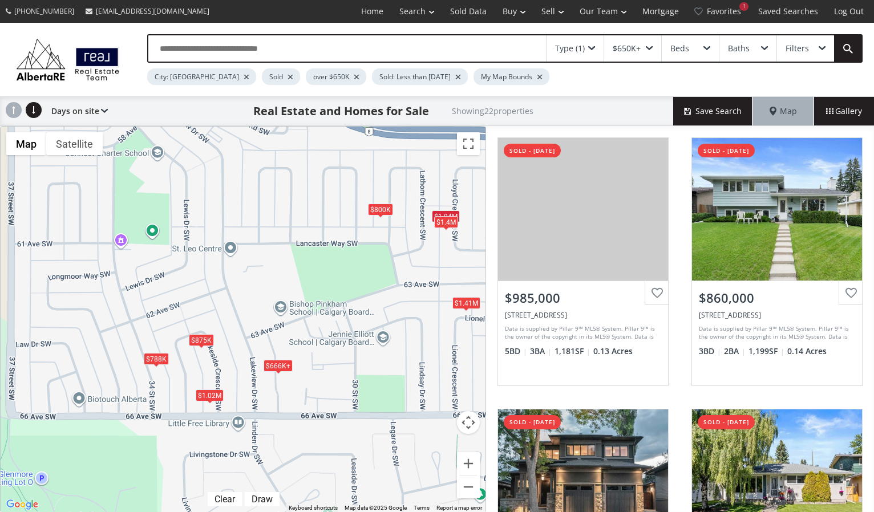
drag, startPoint x: 259, startPoint y: 319, endPoint x: 403, endPoint y: 244, distance: 162.0
click at [403, 244] on div "To navigate, press the arrow keys. $985K $860K $1.94M $1.02M $895K $666K+ $1.4M…" at bounding box center [243, 320] width 485 height 386
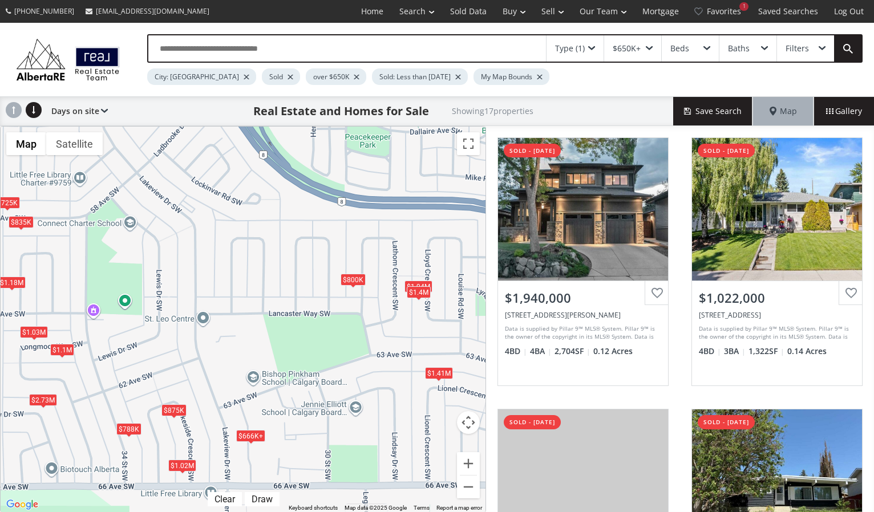
drag, startPoint x: 281, startPoint y: 238, endPoint x: 236, endPoint y: 309, distance: 83.5
click at [236, 310] on div "To navigate, press the arrow keys. $1.94M $1.02M $666K+ $725K $1.03M $1.93M $1.…" at bounding box center [243, 320] width 485 height 386
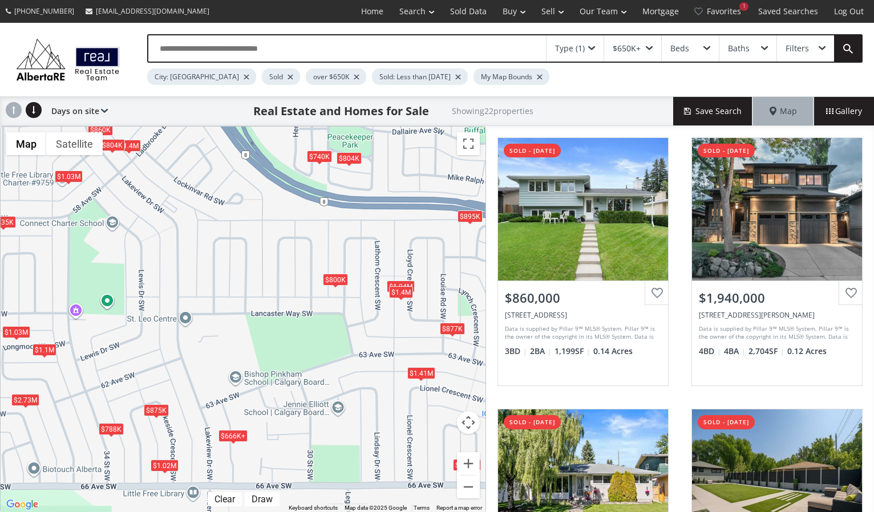
click at [334, 281] on div "$800K" at bounding box center [335, 280] width 25 height 12
